Goal: Navigation & Orientation: Understand site structure

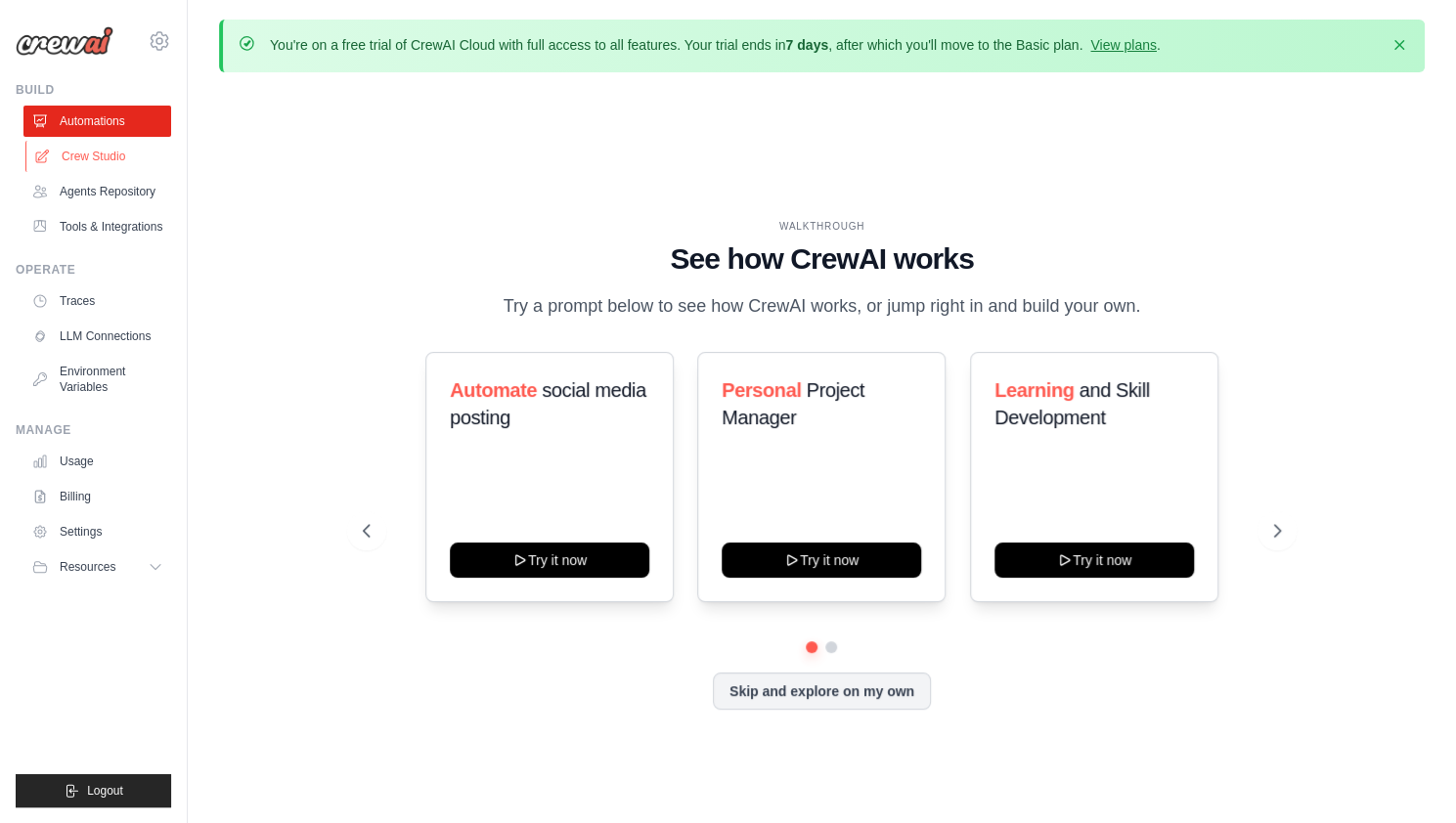
click at [75, 146] on link "Crew Studio" at bounding box center [99, 156] width 148 height 31
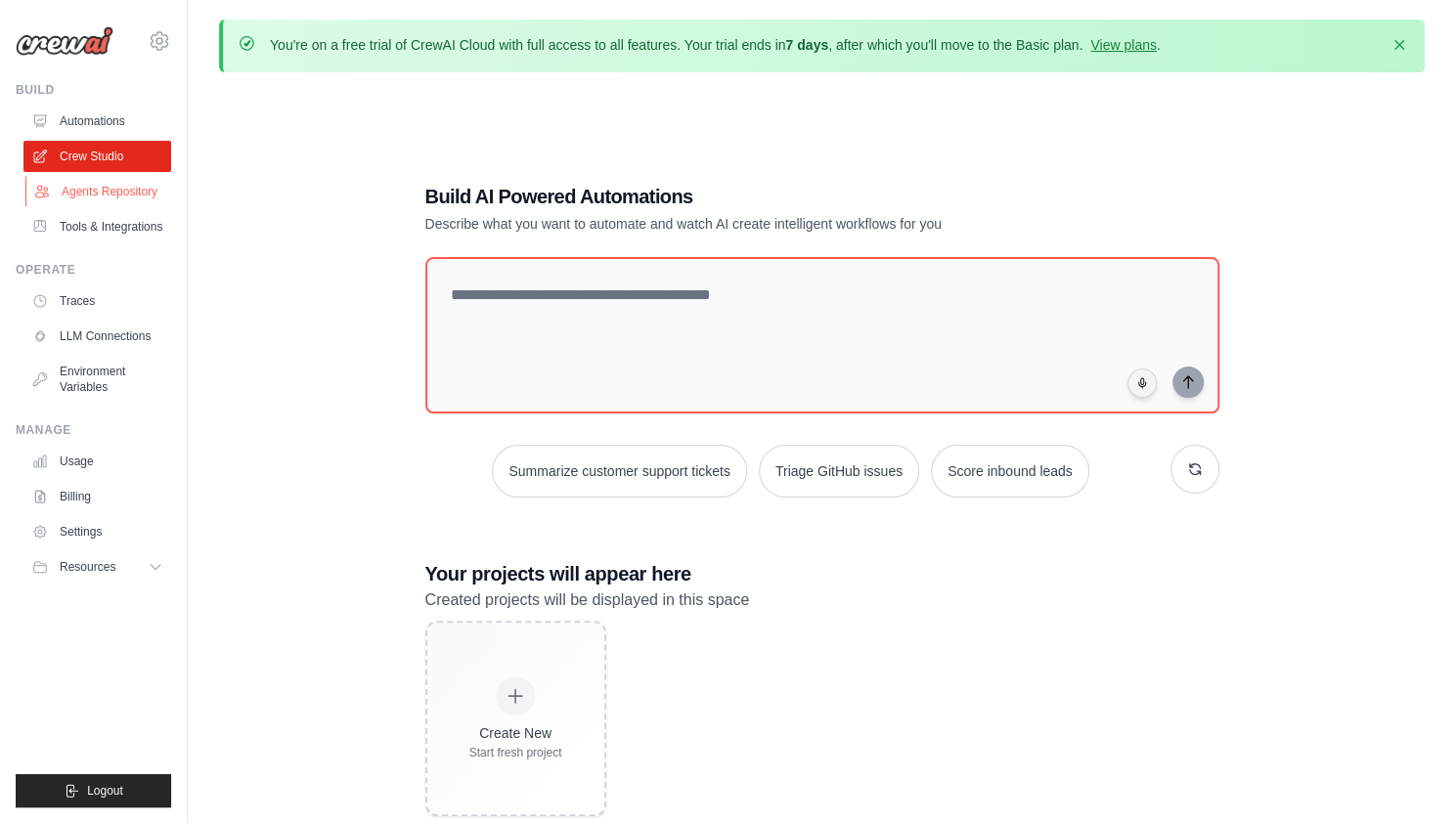
click at [73, 201] on link "Agents Repository" at bounding box center [99, 192] width 148 height 31
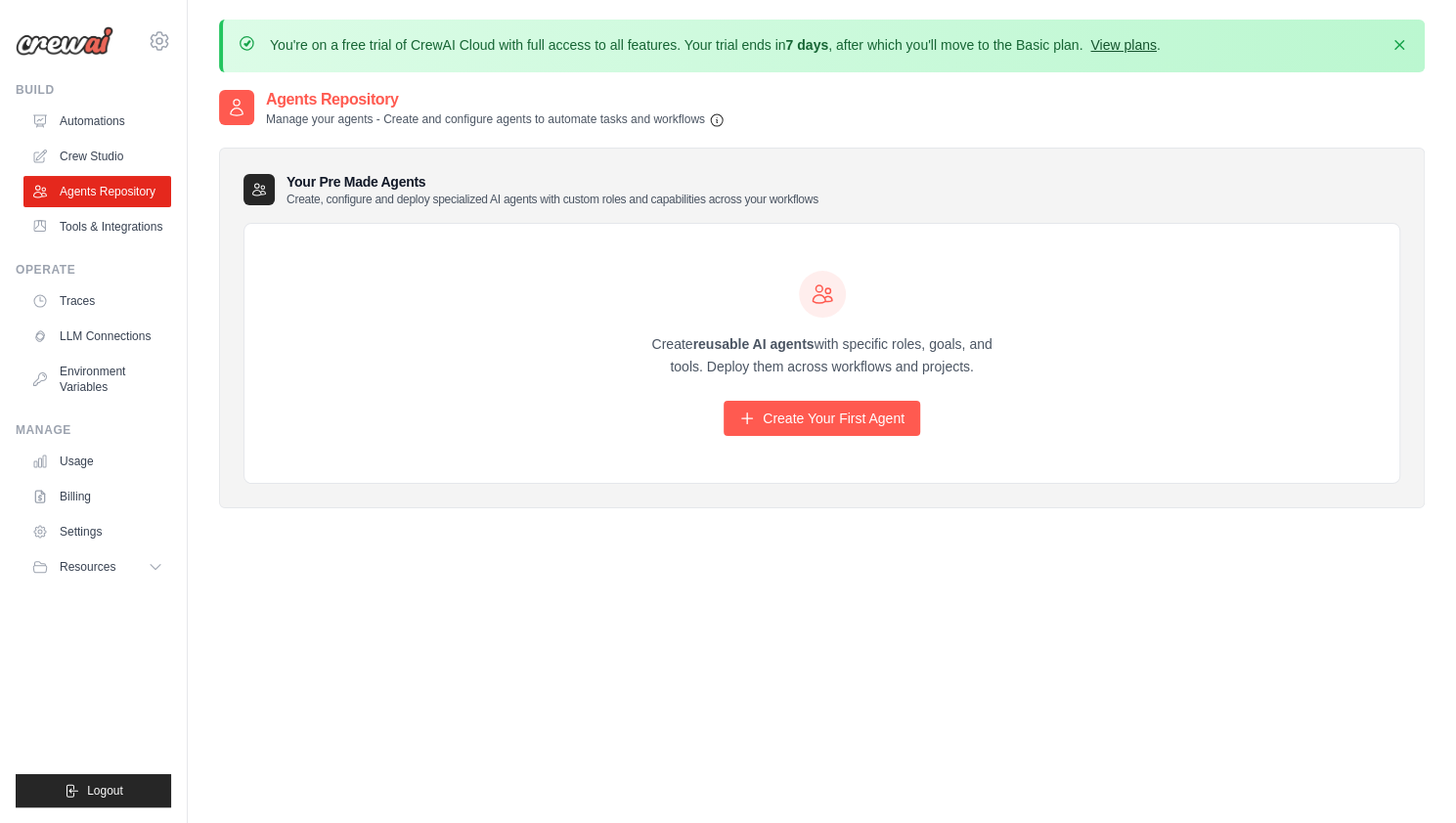
click at [1128, 40] on link "View plans" at bounding box center [1122, 45] width 66 height 16
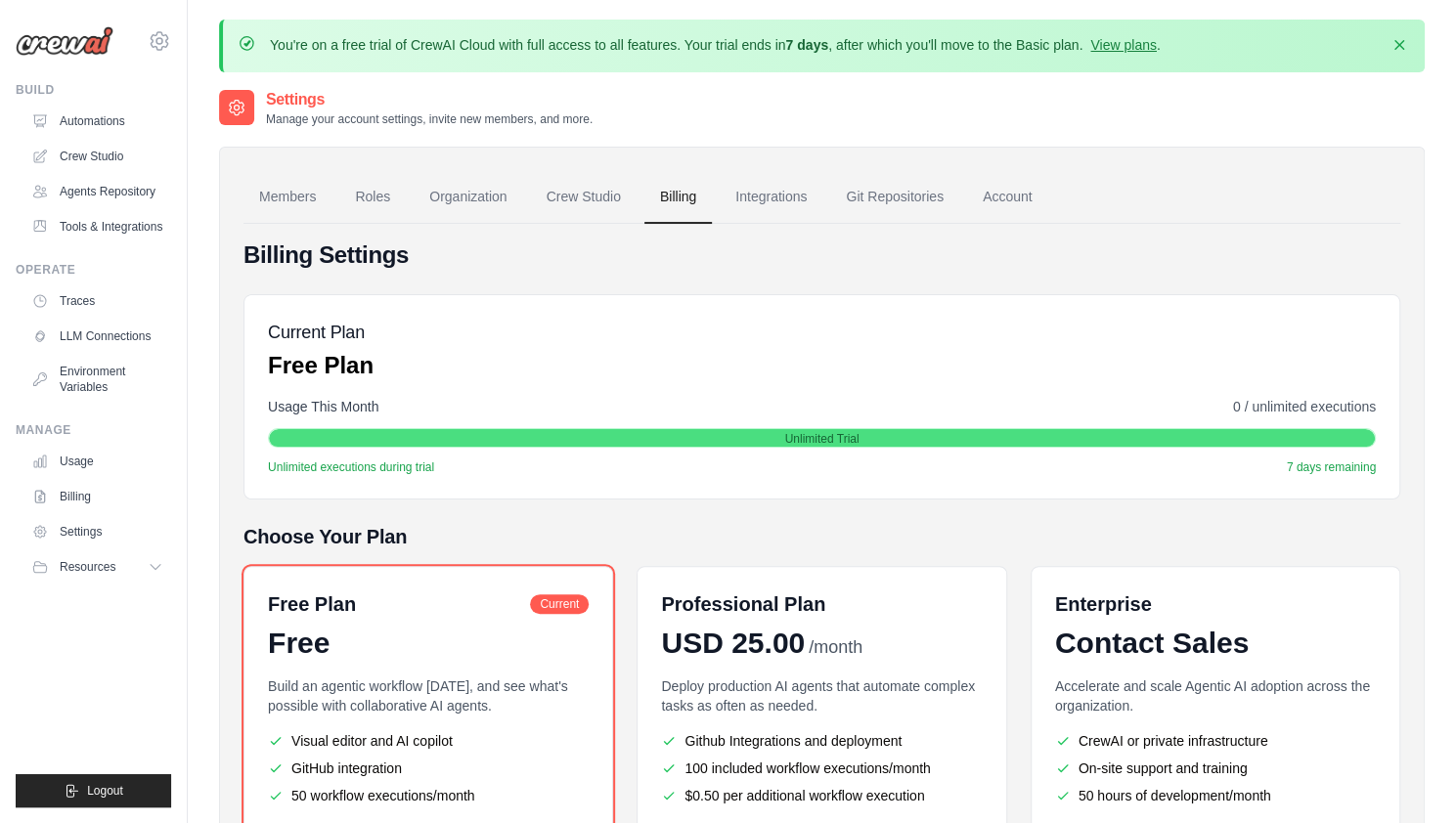
scroll to position [200, 0]
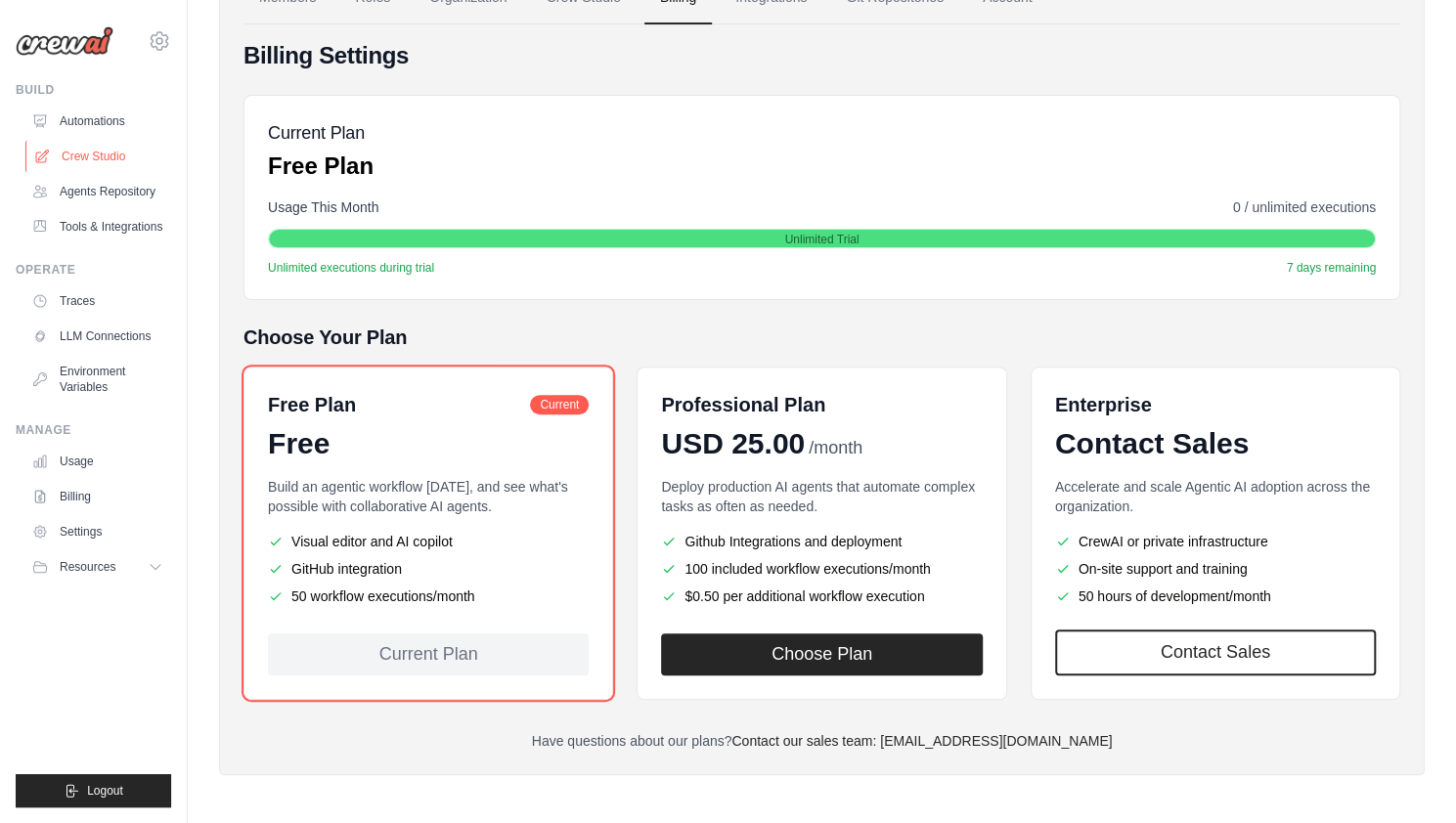
click at [89, 157] on link "Crew Studio" at bounding box center [99, 156] width 148 height 31
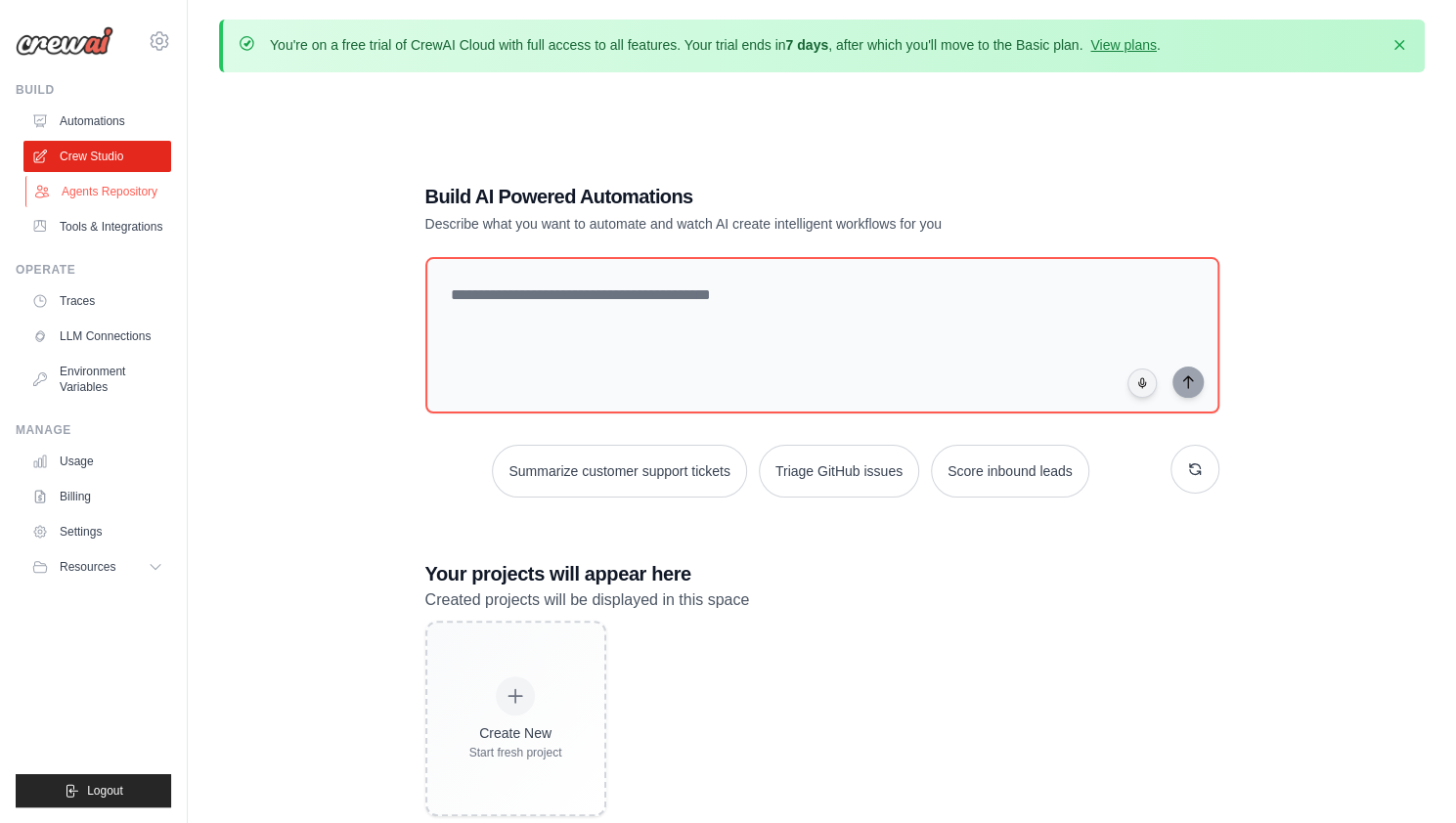
click at [129, 187] on link "Agents Repository" at bounding box center [99, 192] width 148 height 31
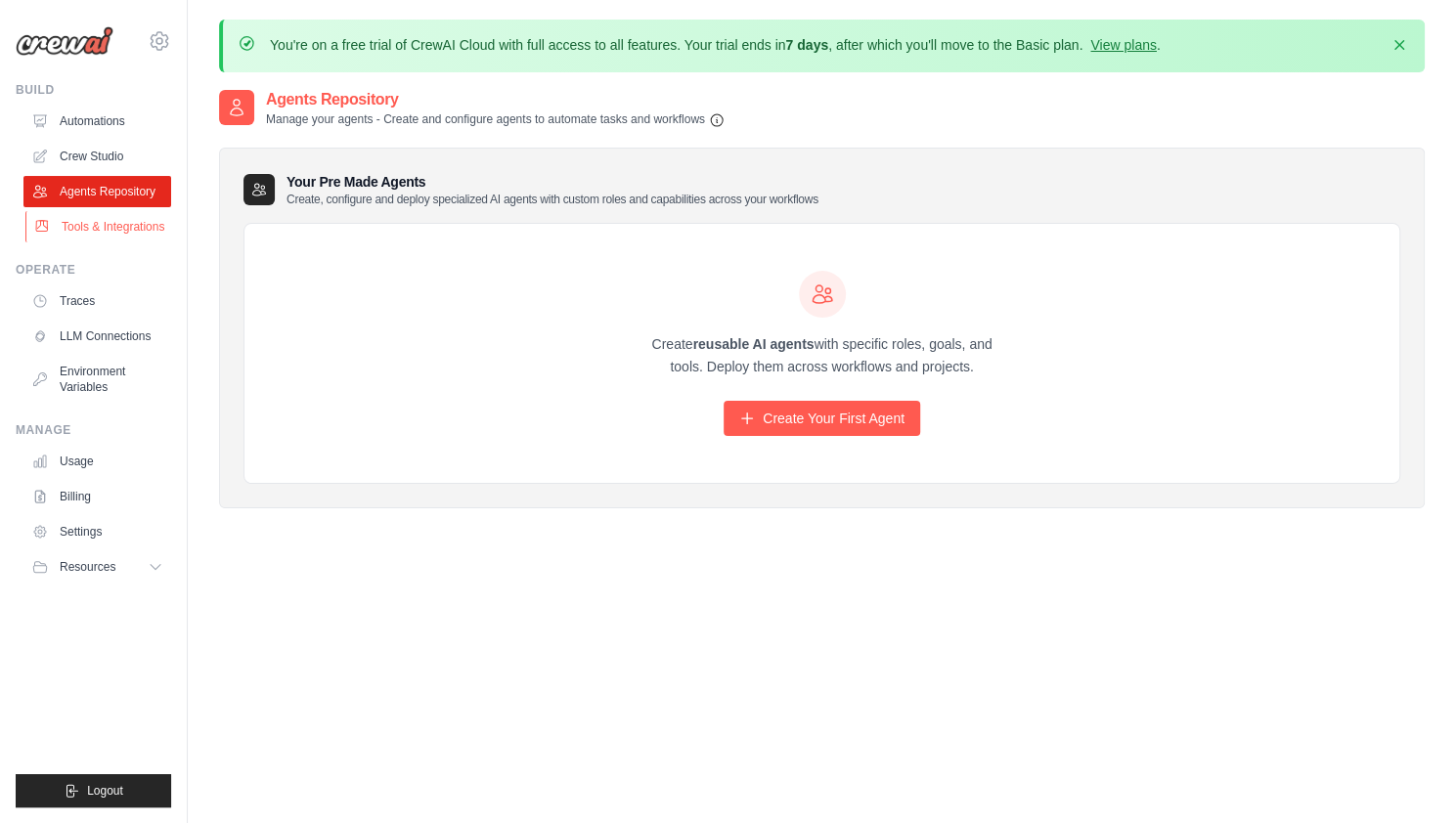
click at [104, 227] on link "Tools & Integrations" at bounding box center [99, 227] width 148 height 31
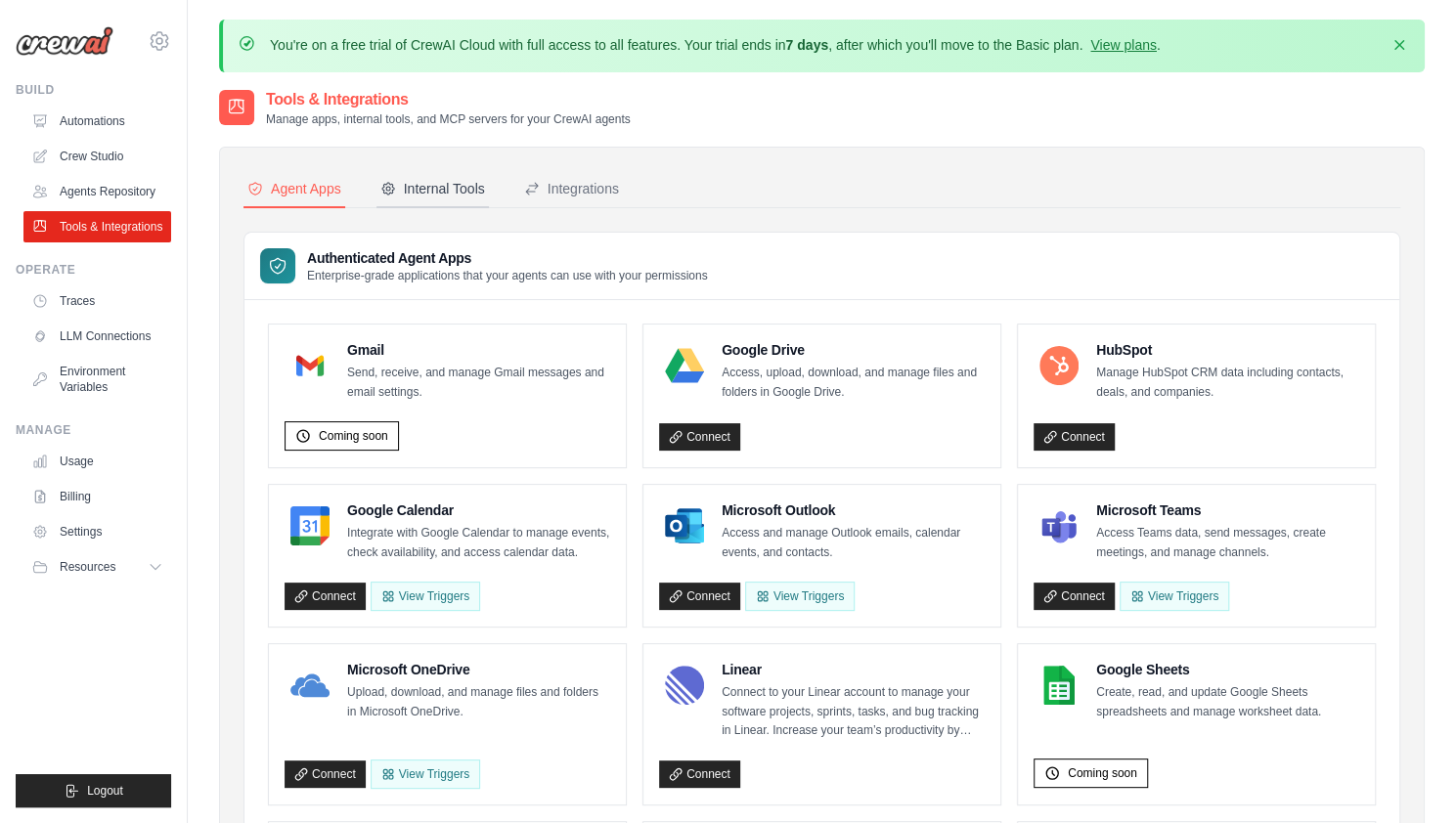
click at [418, 193] on div "Internal Tools" at bounding box center [433, 189] width 104 height 20
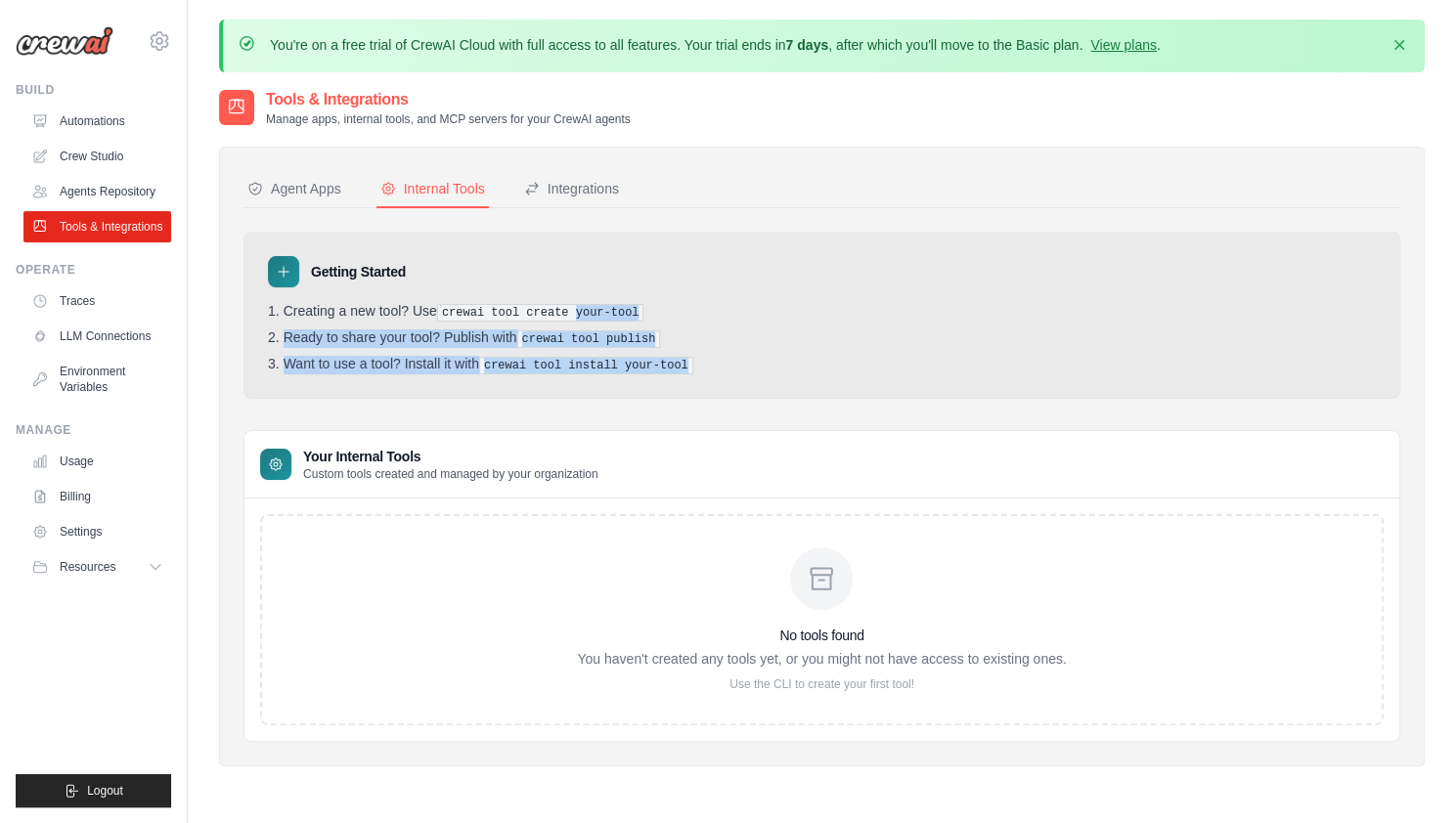
drag, startPoint x: 568, startPoint y: 315, endPoint x: 664, endPoint y: 385, distance: 118.8
click at [664, 385] on div "Getting Started Creating a new tool? Use crewai tool create your-tool Ready to …" at bounding box center [822, 316] width 1157 height 167
click at [590, 175] on button "Integrations" at bounding box center [572, 190] width 102 height 37
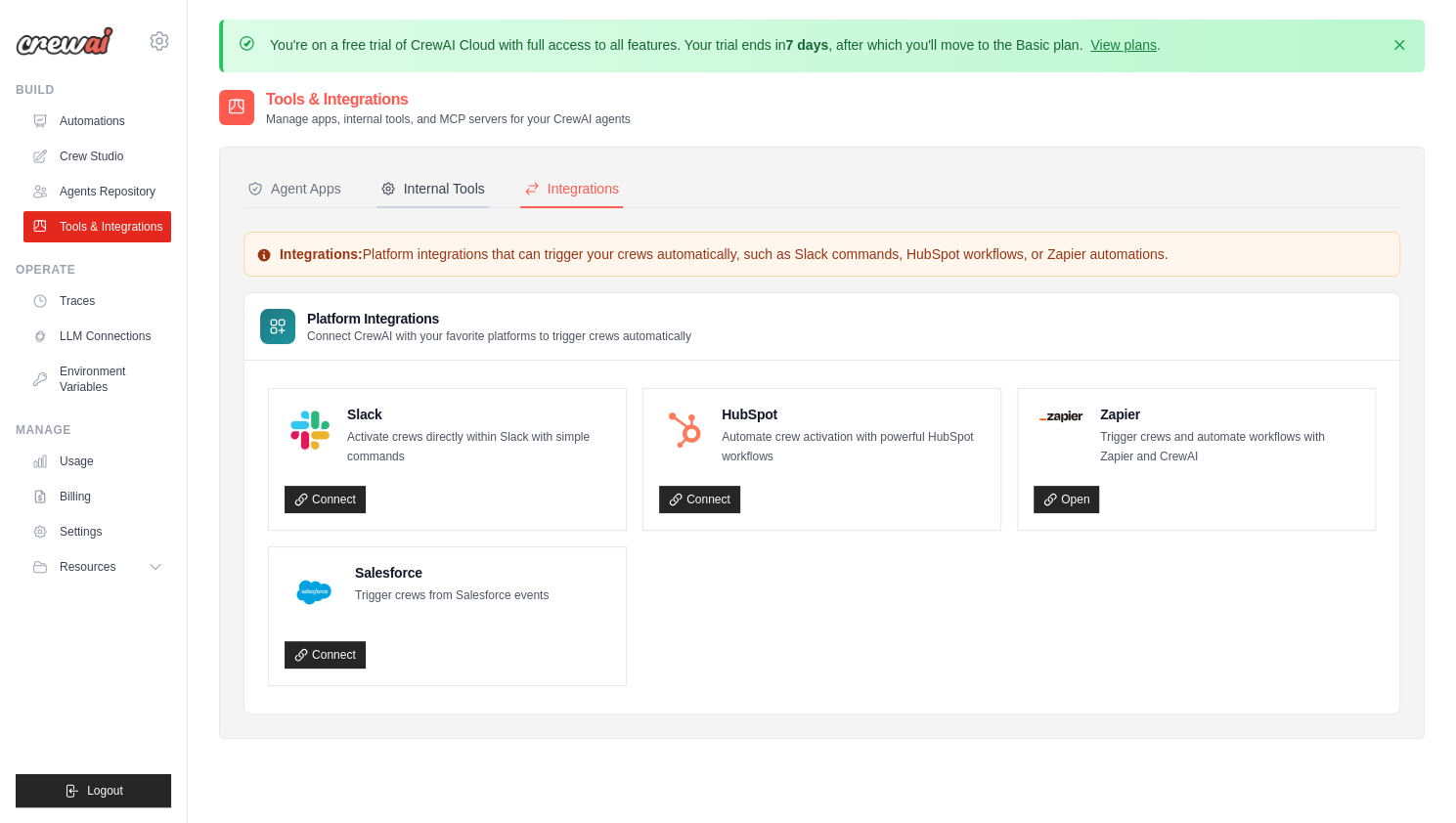
click at [448, 188] on div "Internal Tools" at bounding box center [433, 189] width 104 height 20
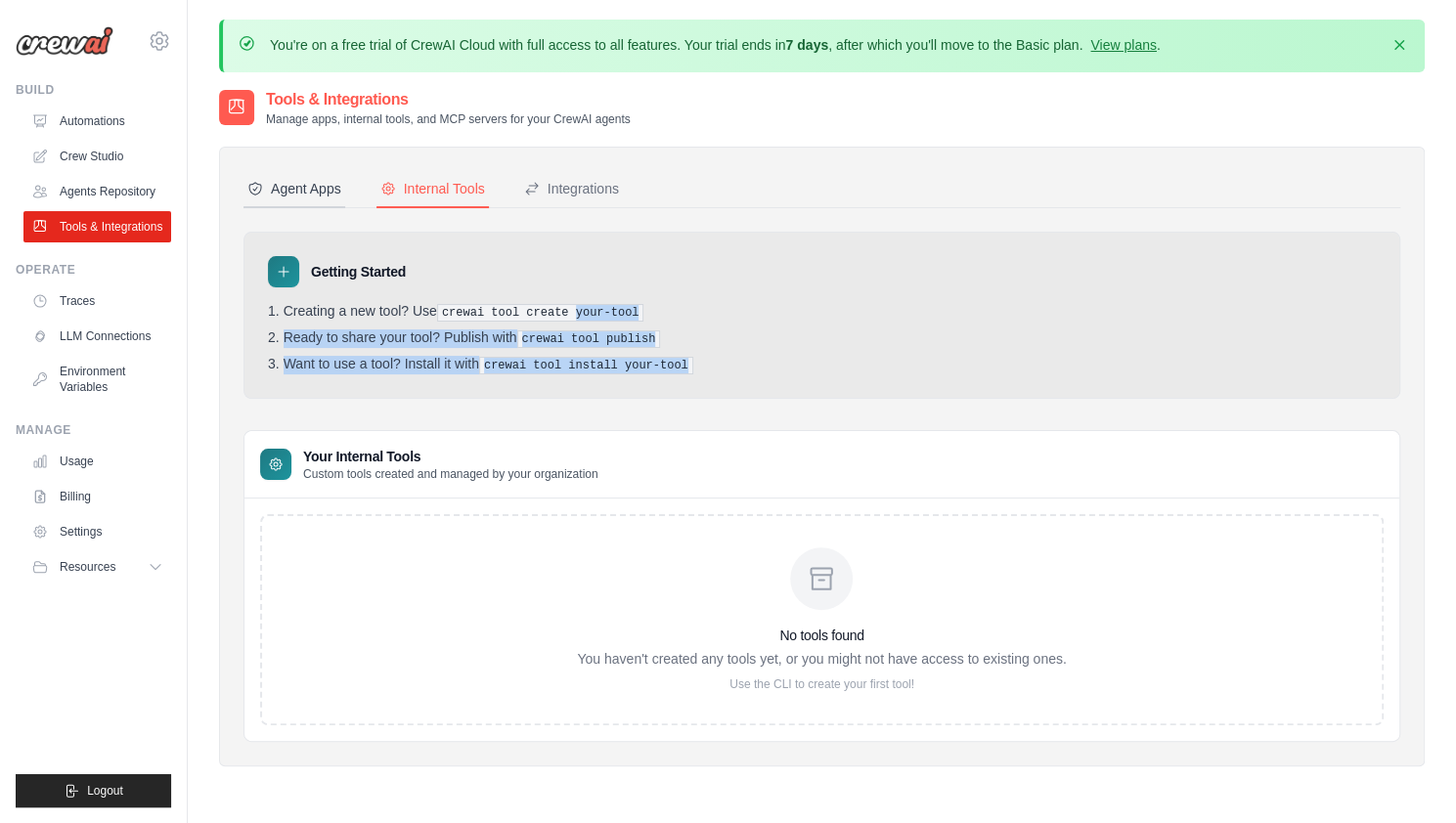
click at [318, 187] on div "Agent Apps" at bounding box center [293, 189] width 93 height 20
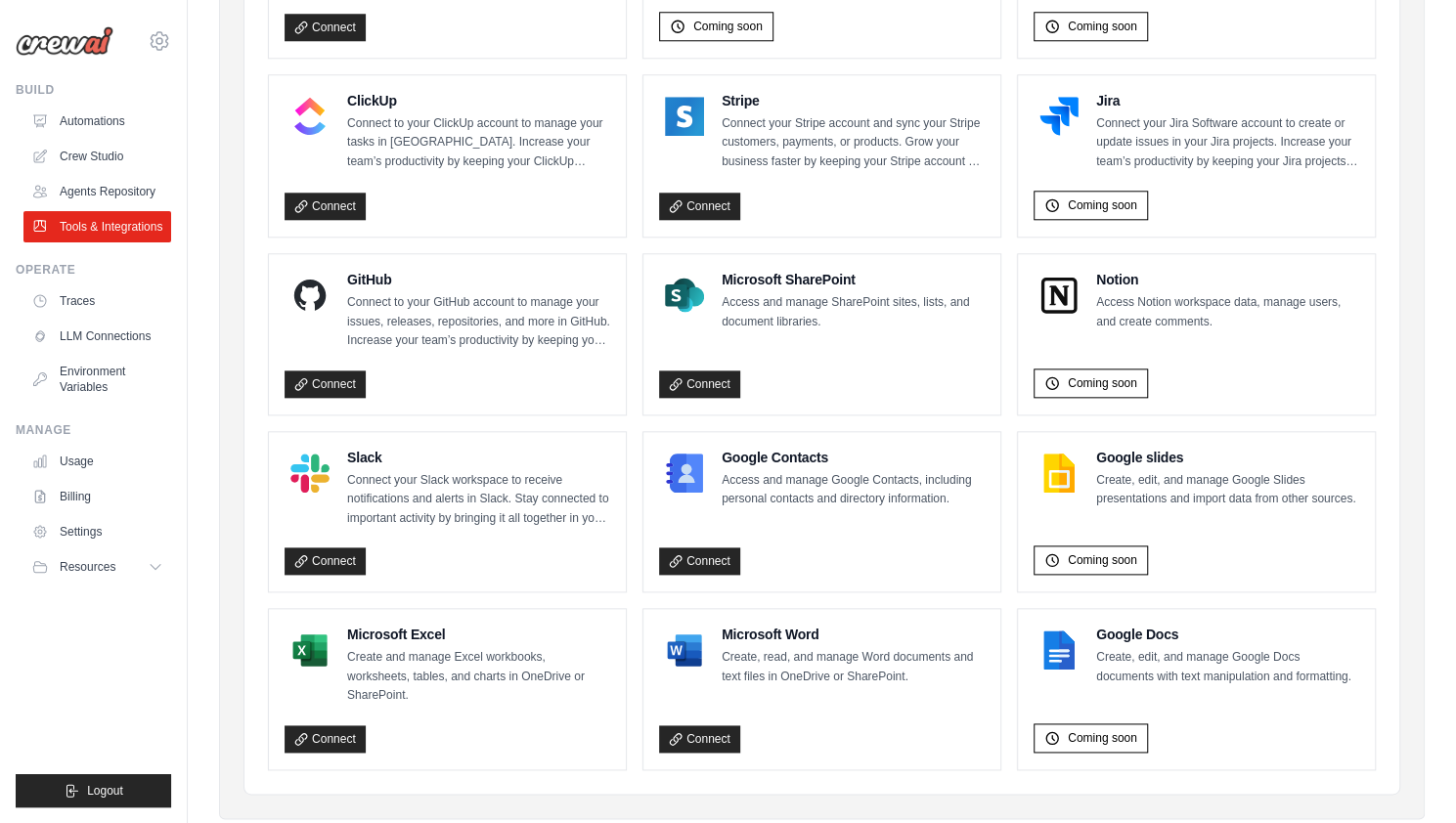
scroll to position [1139, 0]
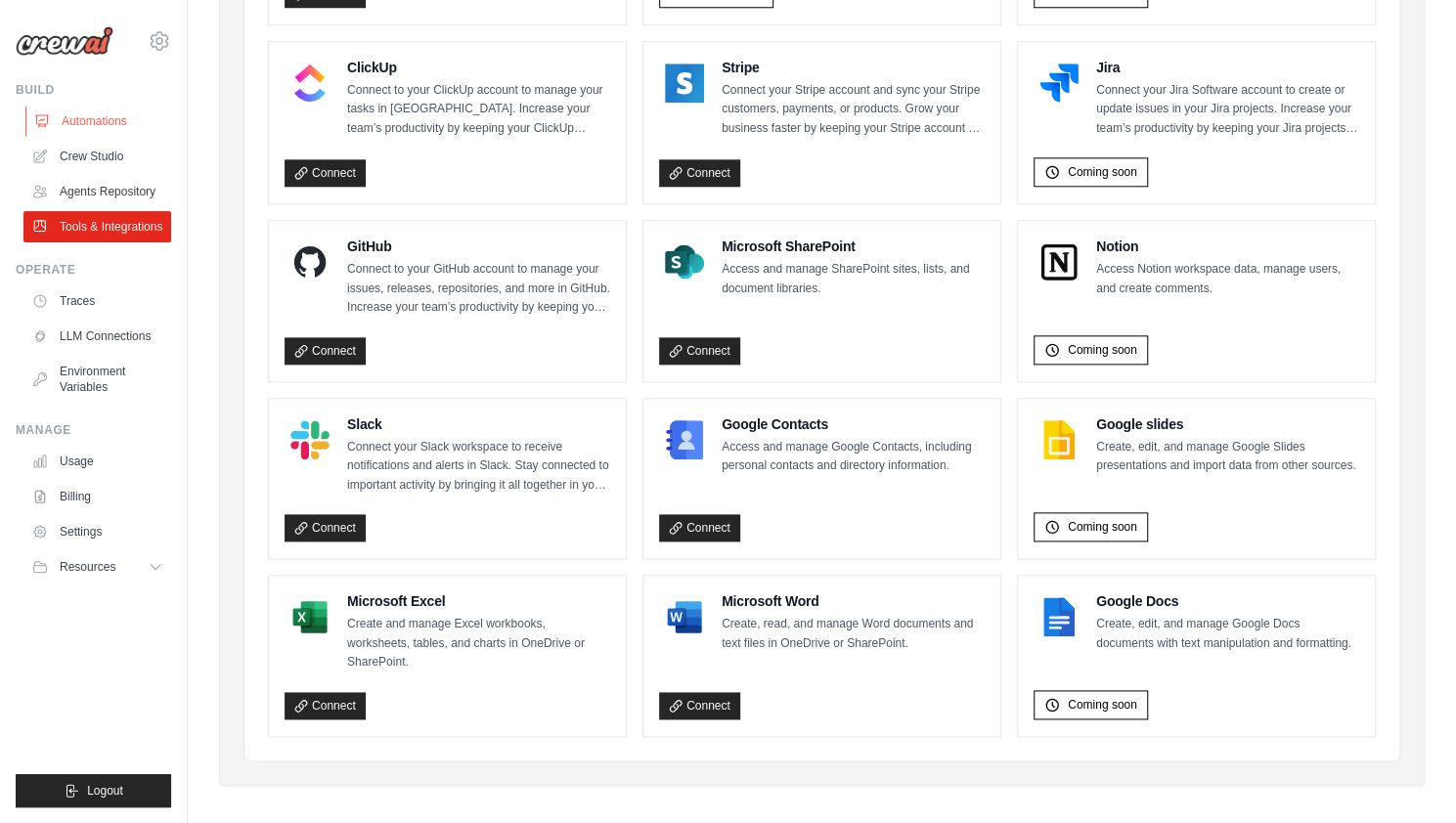
click at [105, 127] on link "Automations" at bounding box center [99, 121] width 148 height 31
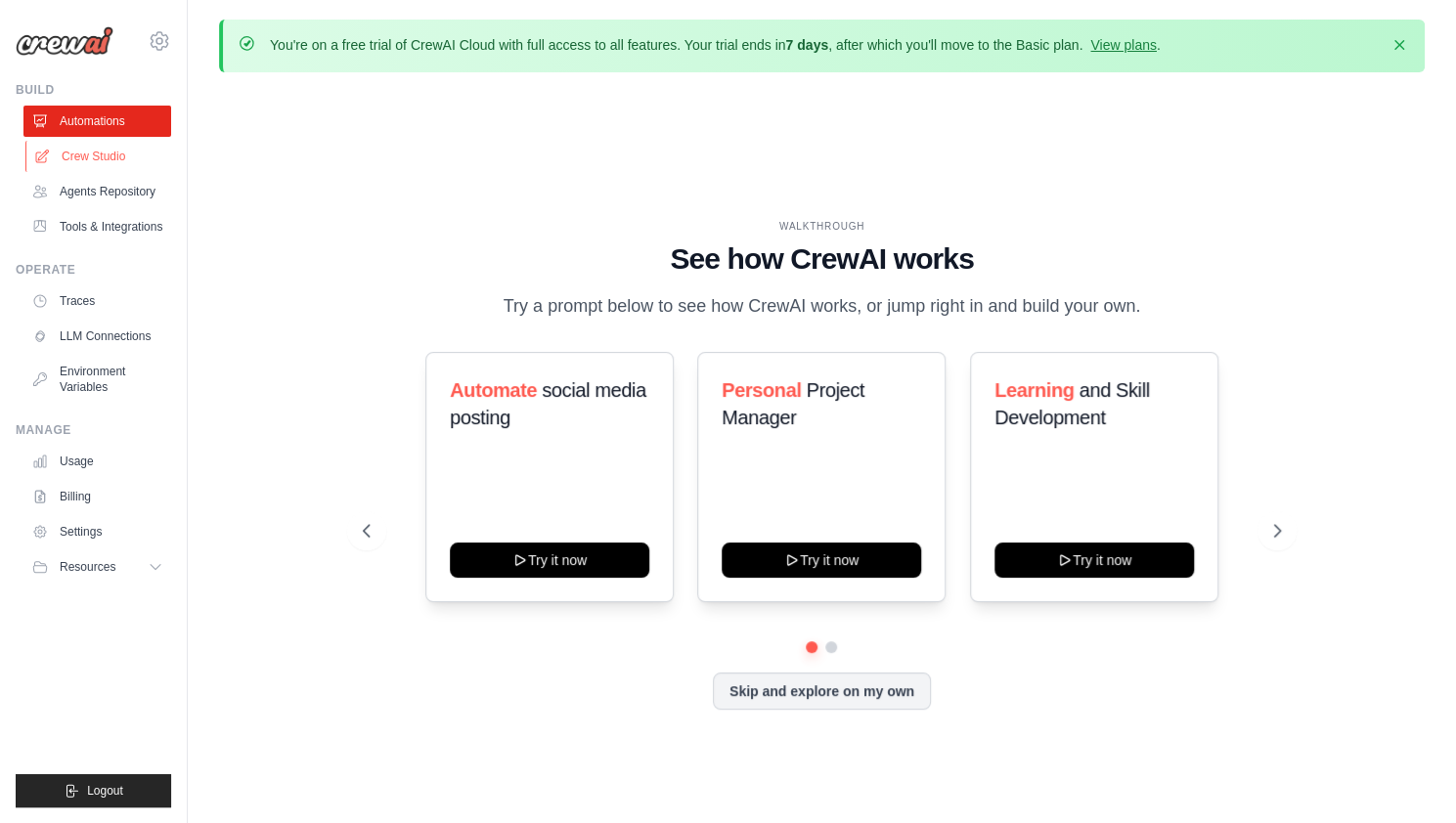
click at [115, 149] on link "Crew Studio" at bounding box center [99, 156] width 148 height 31
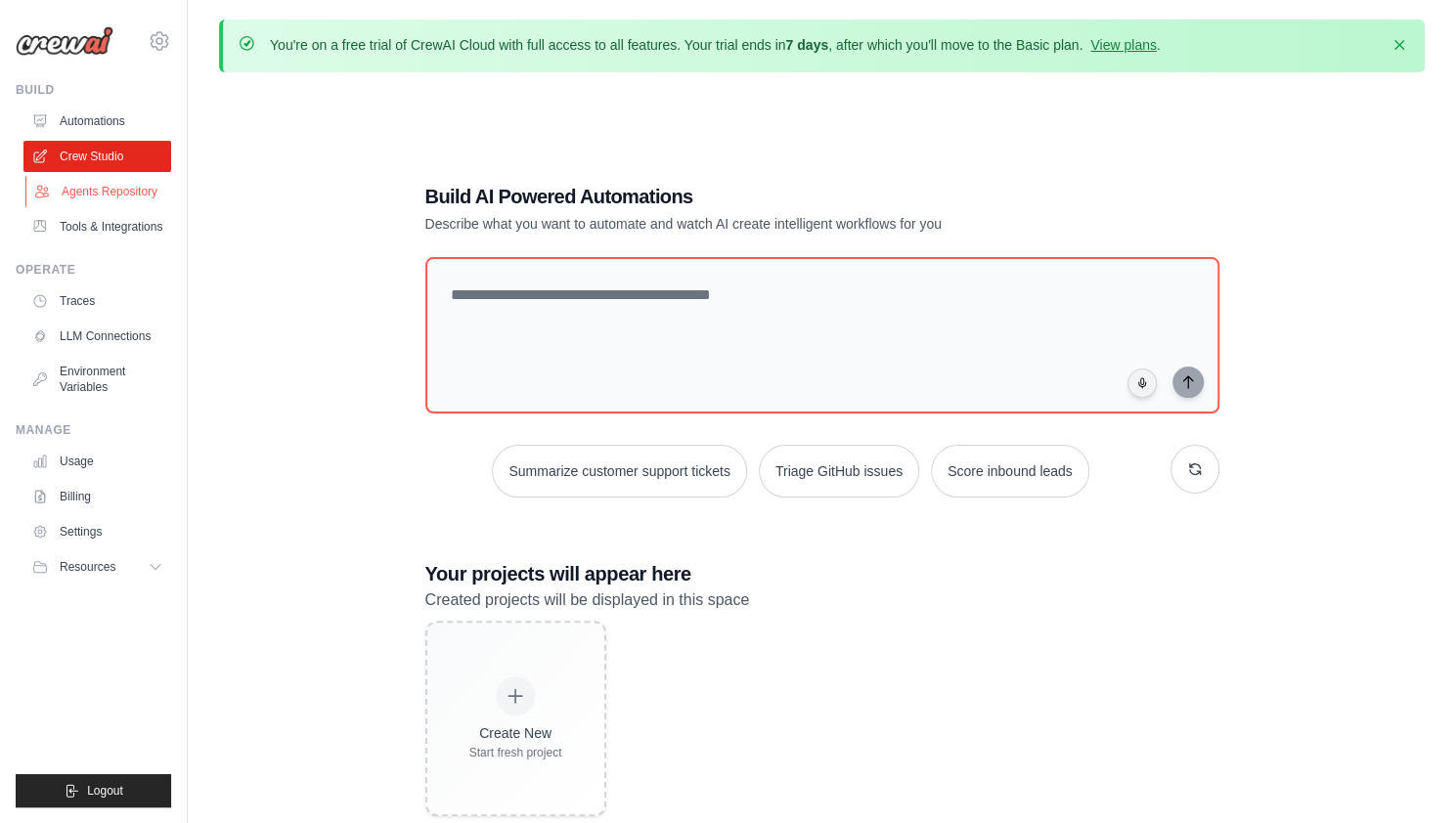
click at [129, 195] on link "Agents Repository" at bounding box center [99, 192] width 148 height 31
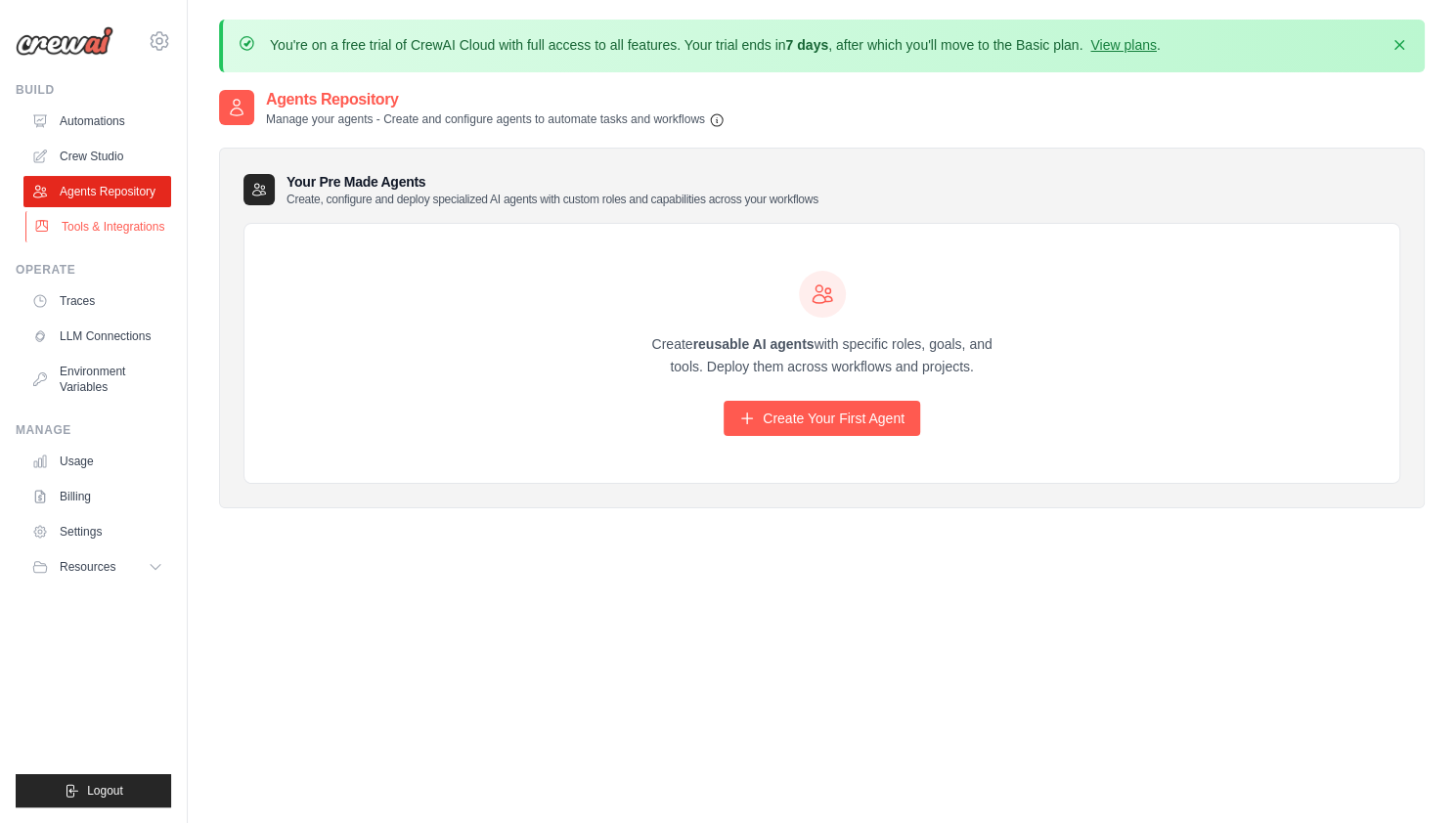
click at [82, 224] on link "Tools & Integrations" at bounding box center [99, 227] width 148 height 31
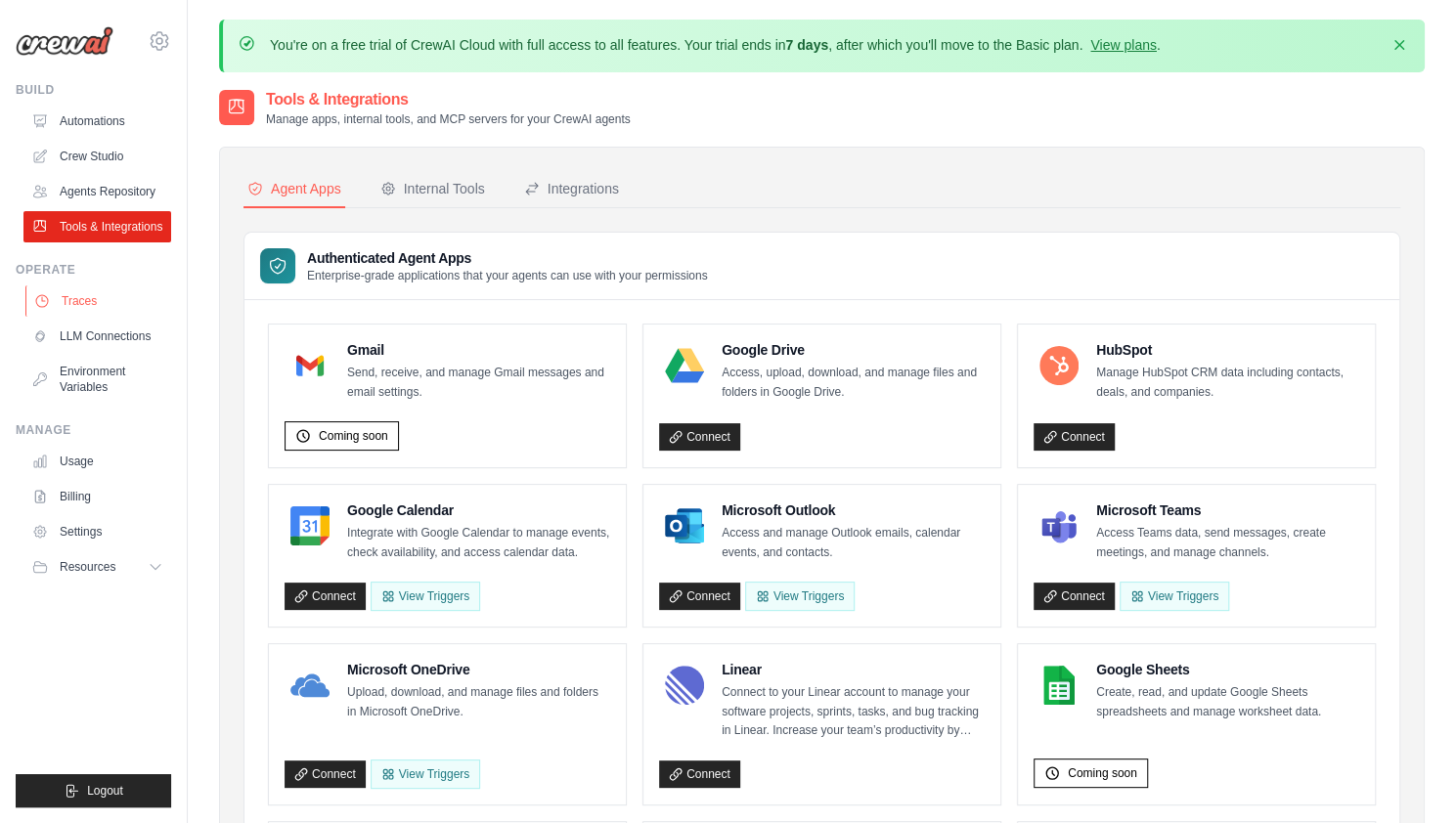
click at [77, 298] on link "Traces" at bounding box center [99, 301] width 148 height 31
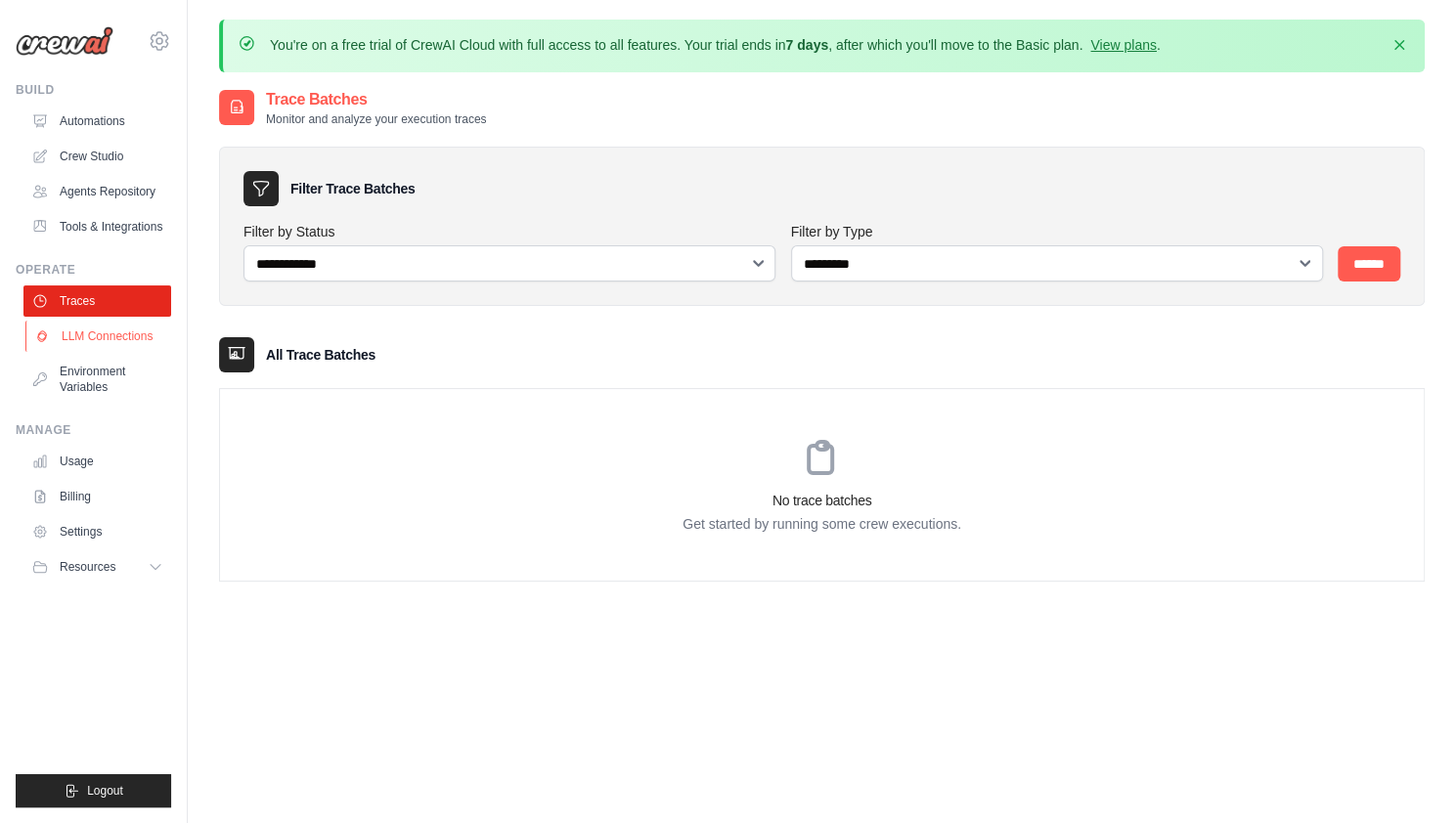
click at [79, 331] on link "LLM Connections" at bounding box center [99, 336] width 148 height 31
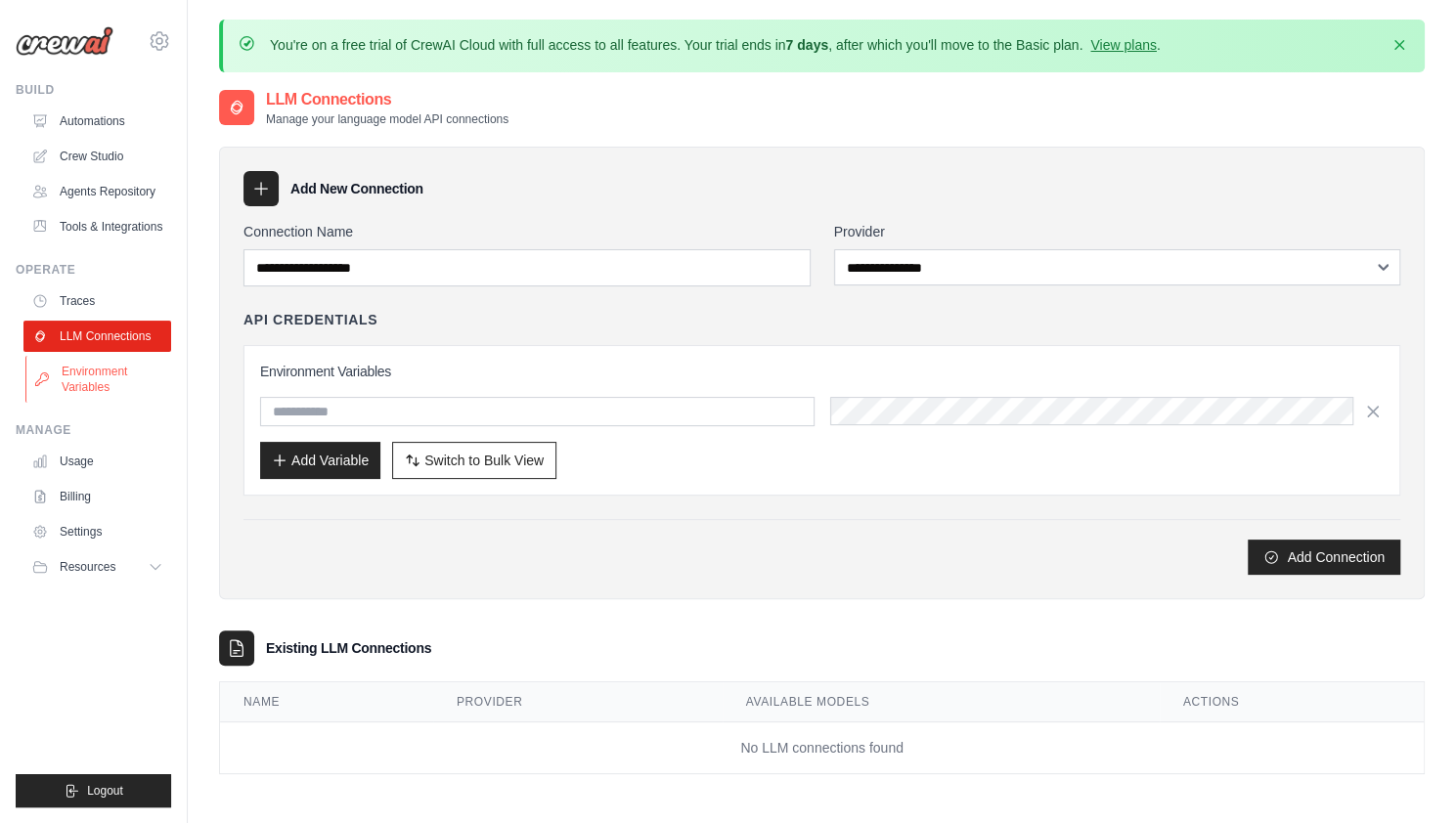
click at [80, 389] on link "Environment Variables" at bounding box center [99, 380] width 148 height 47
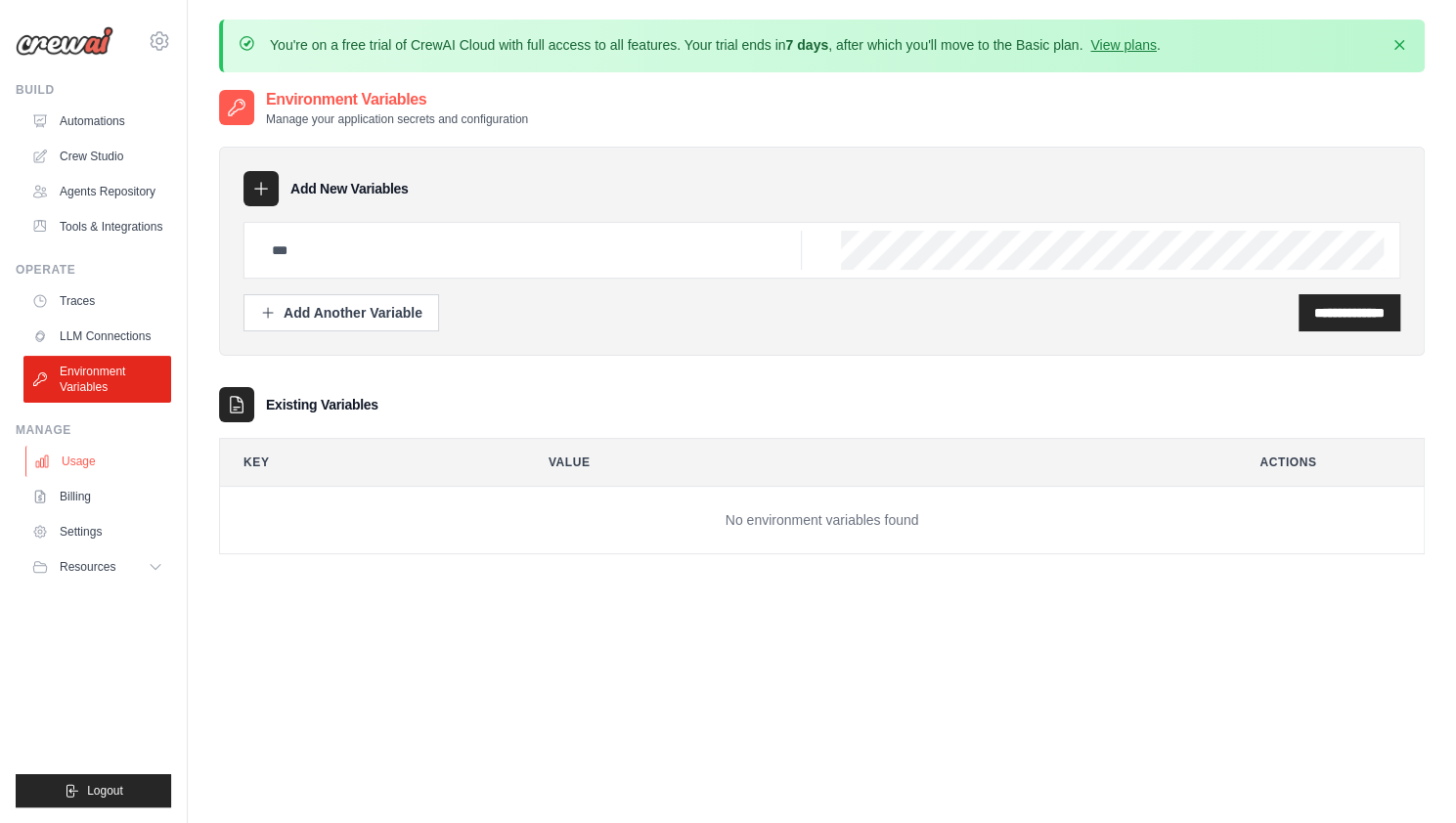
click at [88, 458] on link "Usage" at bounding box center [99, 461] width 148 height 31
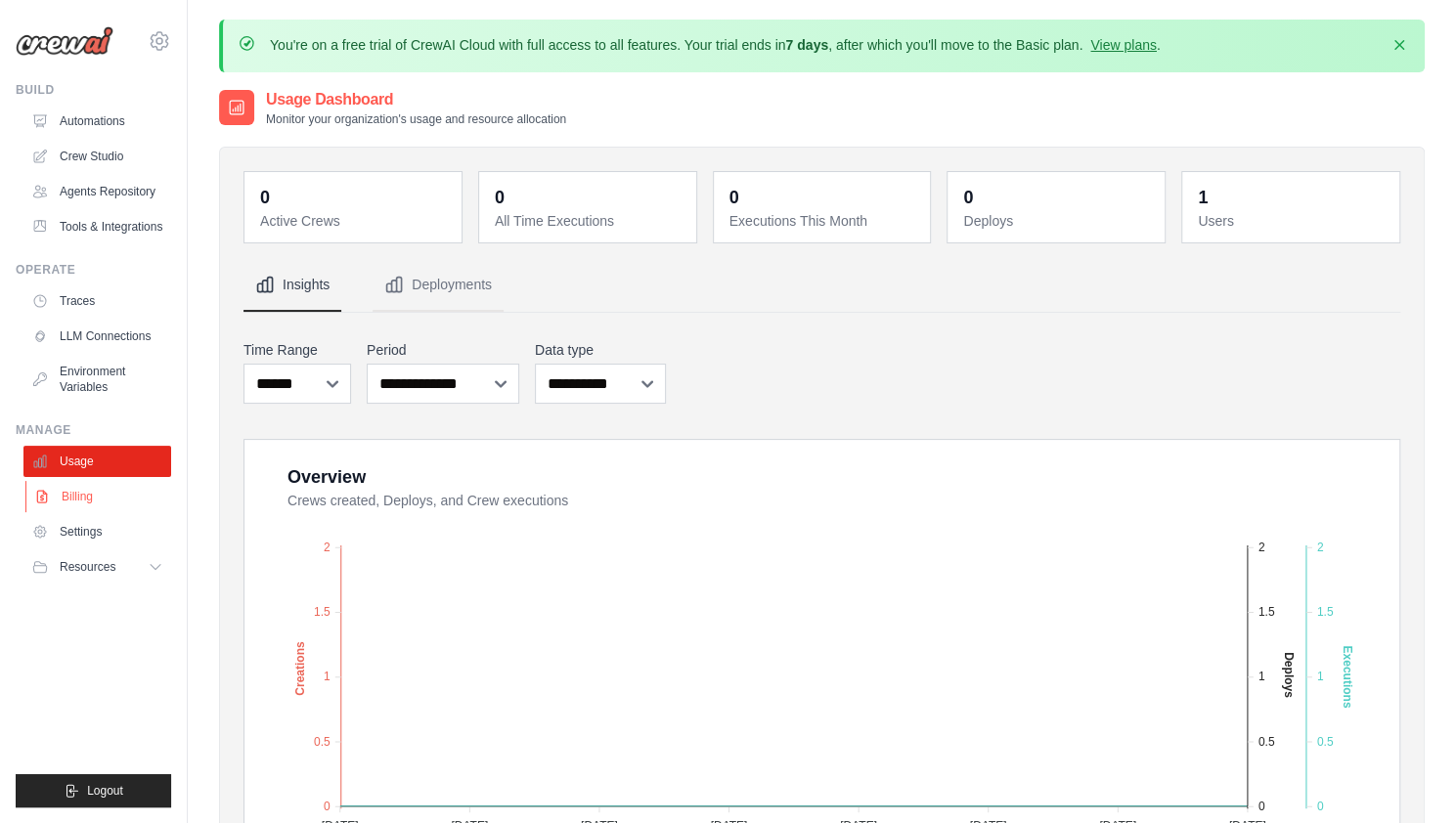
click at [75, 490] on link "Billing" at bounding box center [99, 497] width 148 height 31
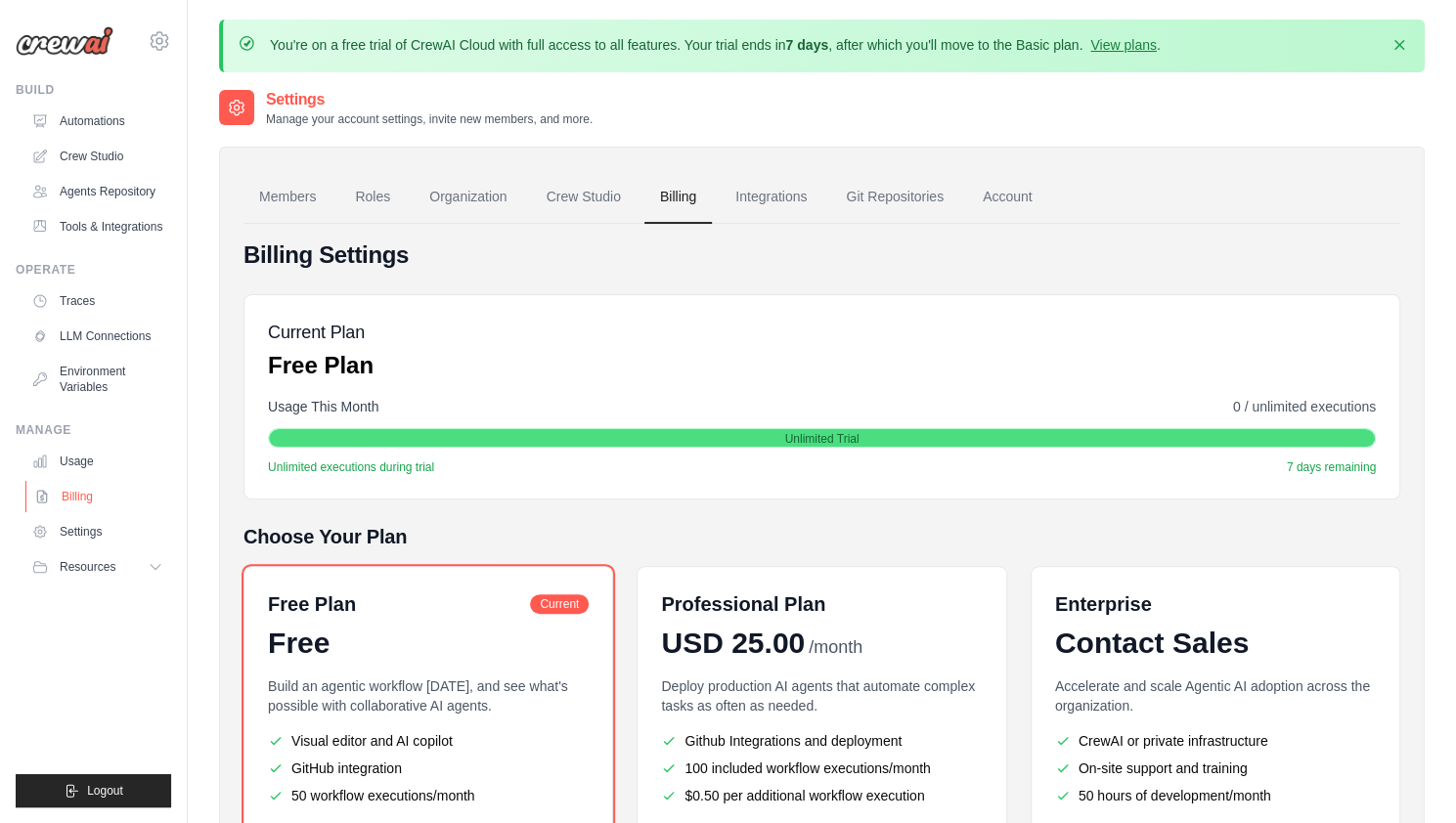
click at [79, 497] on link "Billing" at bounding box center [99, 497] width 148 height 31
click at [77, 537] on link "Settings" at bounding box center [99, 532] width 148 height 31
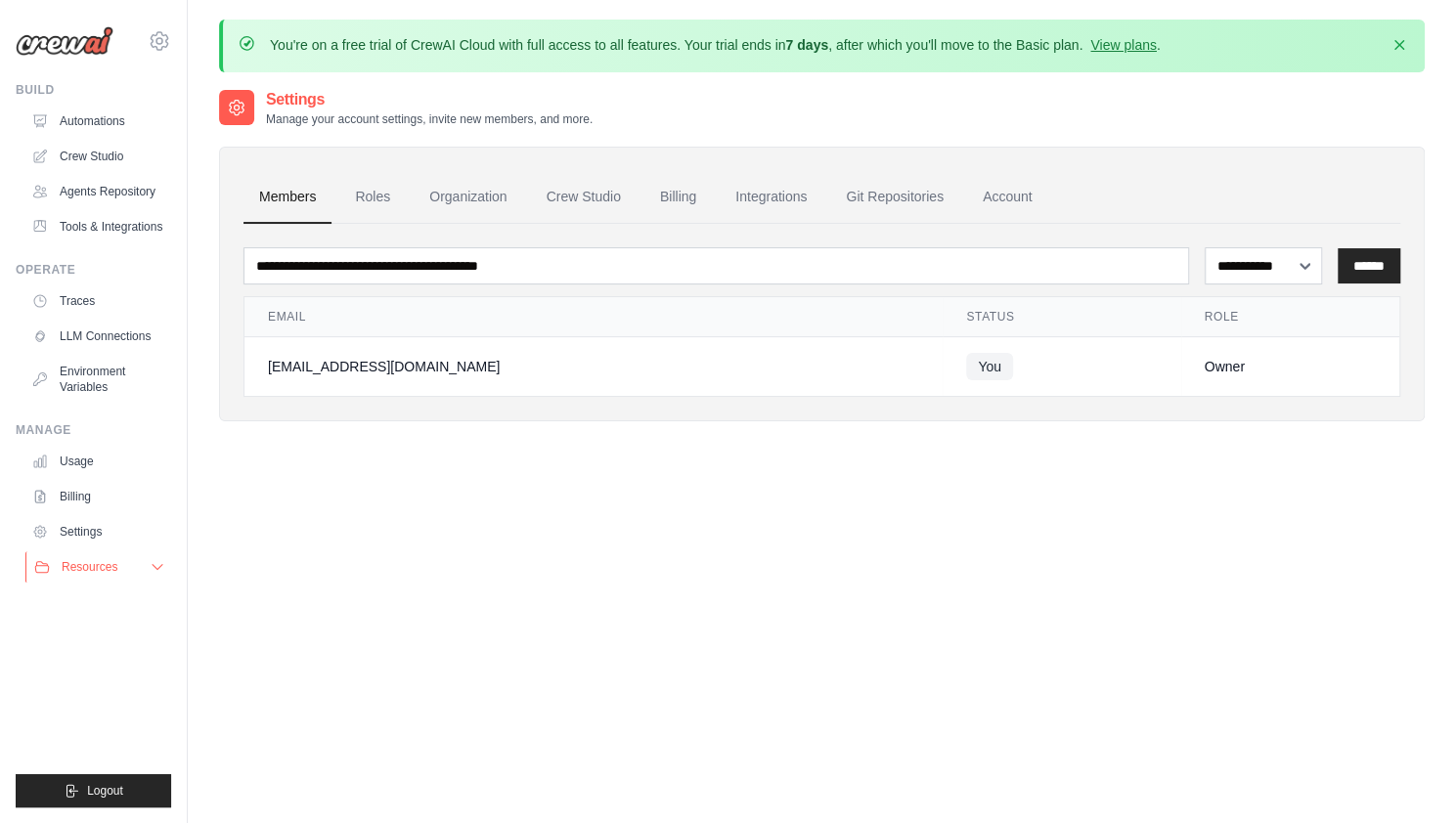
click at [71, 575] on button "Resources" at bounding box center [99, 567] width 148 height 31
click at [125, 691] on span "Video Tutorials" at bounding box center [108, 694] width 78 height 16
